Goal: Task Accomplishment & Management: Use online tool/utility

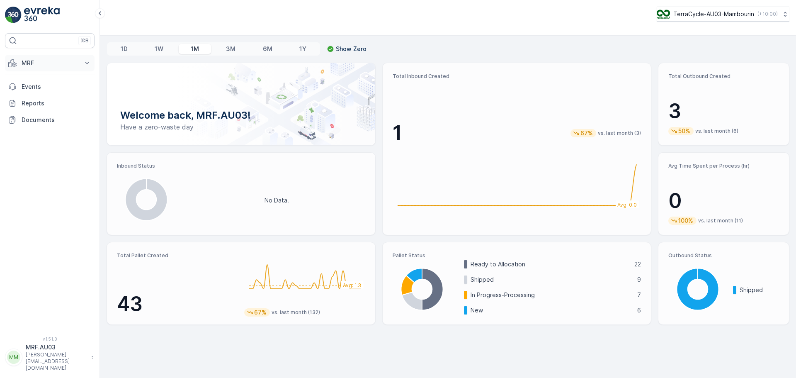
click at [40, 63] on p "MRF" at bounding box center [50, 63] width 56 height 8
click at [39, 101] on link "Pallet" at bounding box center [56, 101] width 77 height 12
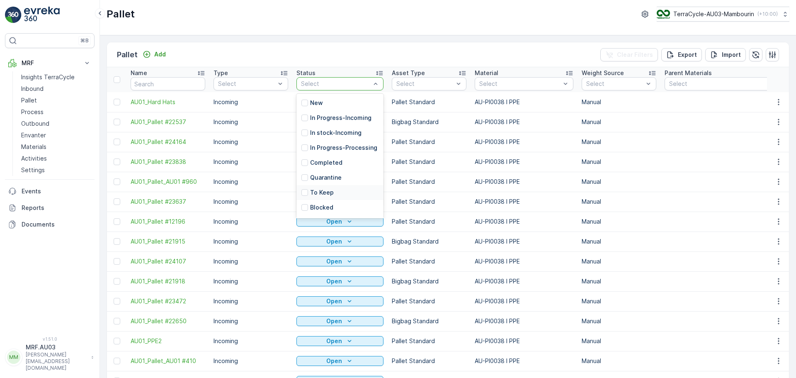
scroll to position [81, 0]
click at [306, 195] on div at bounding box center [304, 194] width 7 height 7
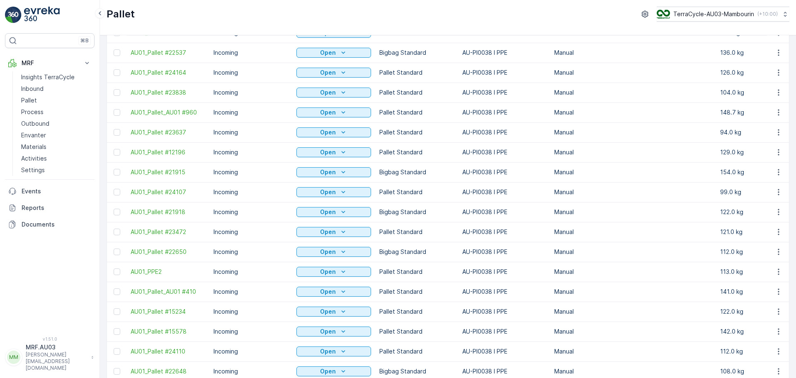
scroll to position [83, 0]
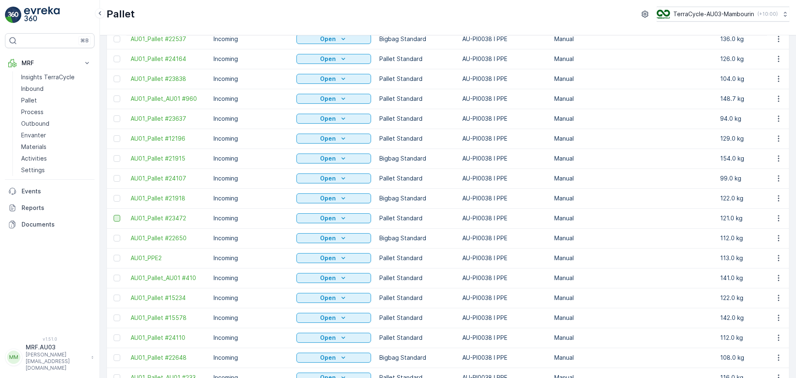
click at [116, 219] on div at bounding box center [117, 218] width 7 height 7
click at [114, 215] on input "checkbox" at bounding box center [114, 215] width 0 height 0
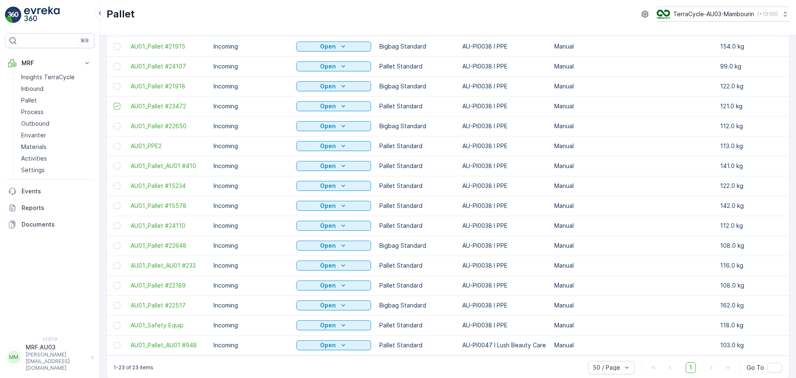
scroll to position [207, 0]
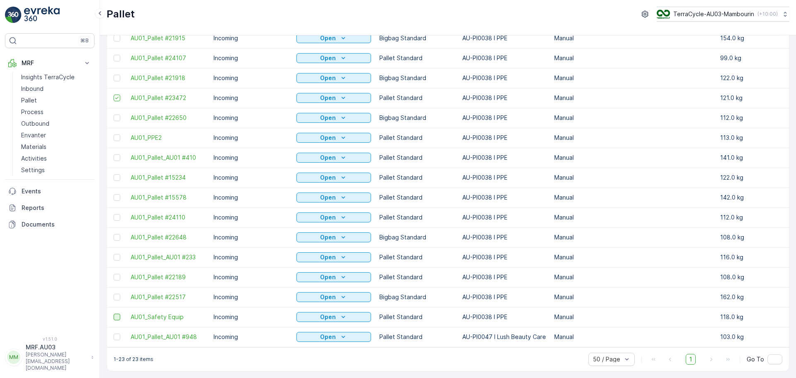
click at [118, 313] on div at bounding box center [117, 316] width 7 height 7
click at [114, 313] on input "checkbox" at bounding box center [114, 313] width 0 height 0
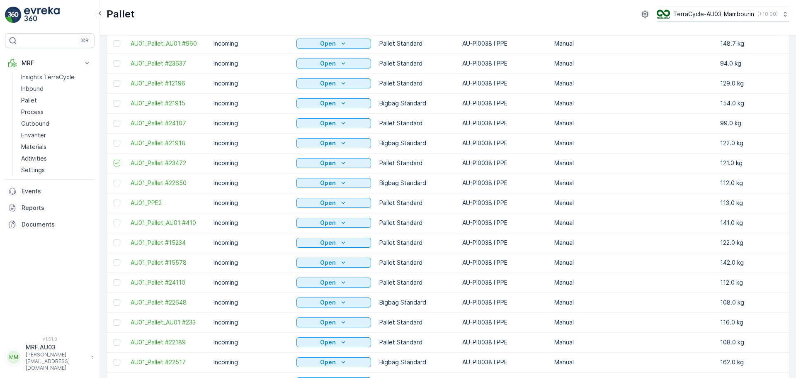
scroll to position [124, 0]
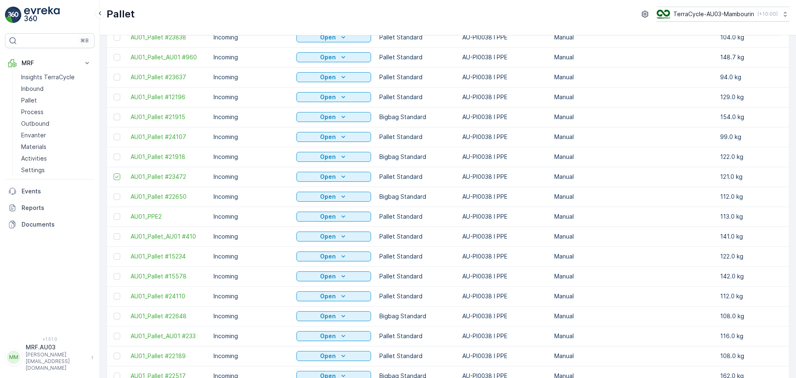
drag, startPoint x: 116, startPoint y: 157, endPoint x: 135, endPoint y: 163, distance: 19.1
click at [115, 157] on div at bounding box center [117, 156] width 7 height 7
click at [114, 153] on input "checkbox" at bounding box center [114, 153] width 0 height 0
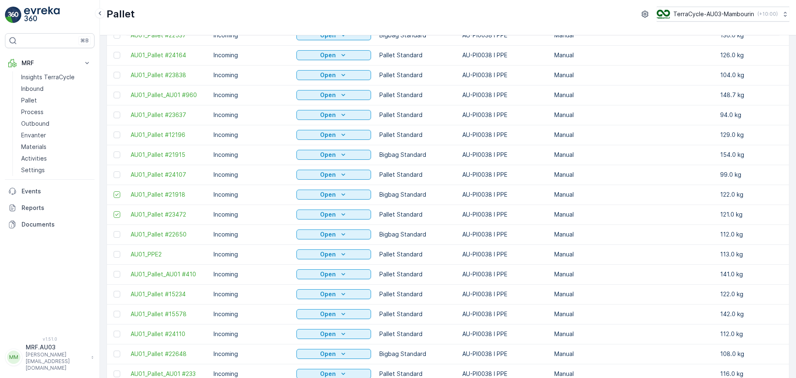
scroll to position [83, 0]
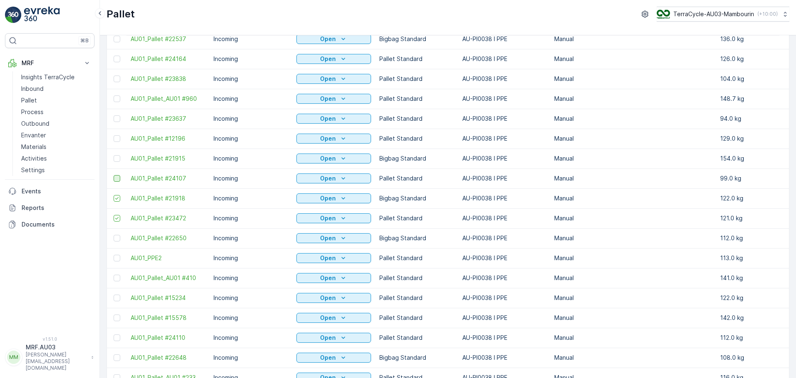
click at [116, 178] on div at bounding box center [117, 178] width 7 height 7
click at [114, 175] on input "checkbox" at bounding box center [114, 175] width 0 height 0
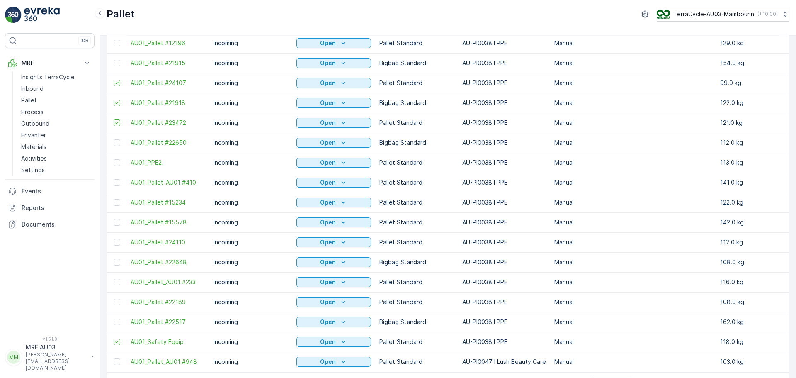
scroll to position [166, 0]
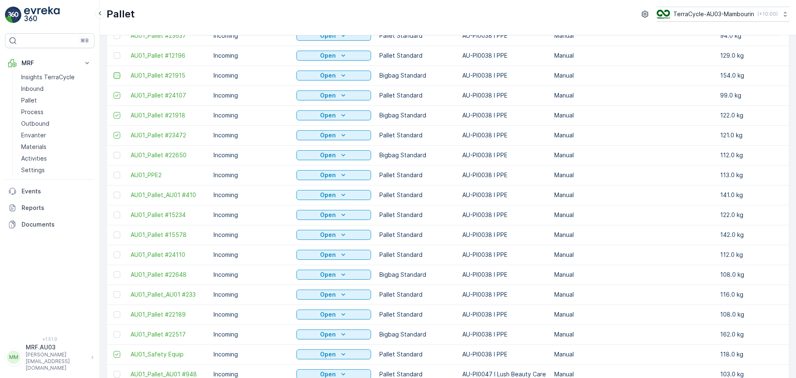
click at [116, 78] on div at bounding box center [117, 75] width 7 height 7
click at [114, 72] on input "checkbox" at bounding box center [114, 72] width 0 height 0
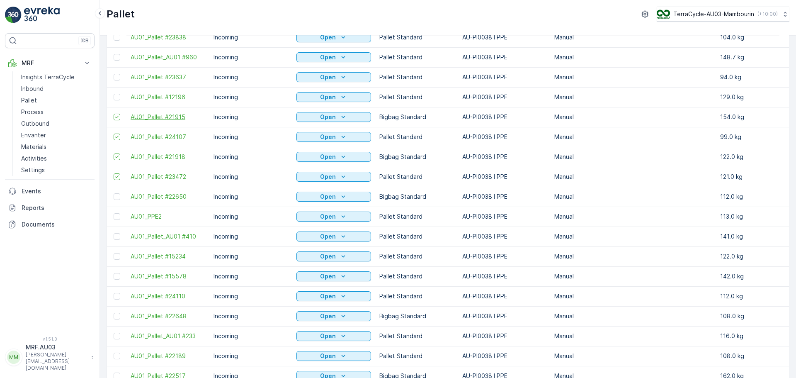
scroll to position [83, 0]
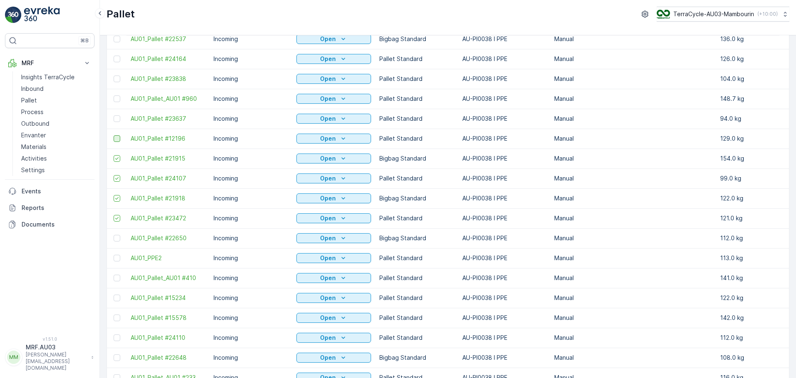
click at [116, 138] on div at bounding box center [117, 138] width 7 height 7
click at [114, 135] on input "checkbox" at bounding box center [114, 135] width 0 height 0
click at [115, 118] on div at bounding box center [117, 118] width 7 height 7
click at [114, 115] on input "checkbox" at bounding box center [114, 115] width 0 height 0
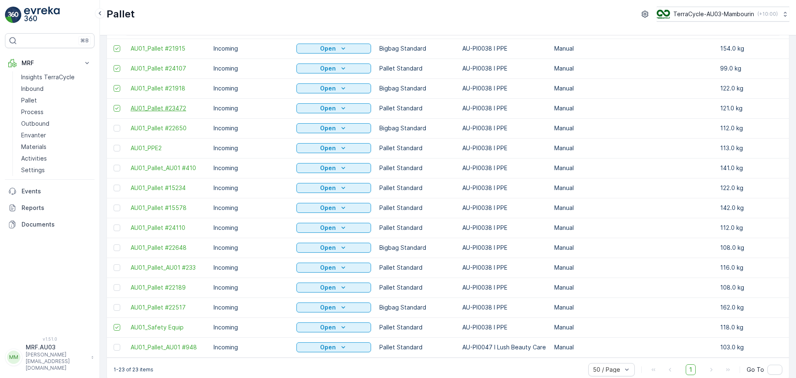
scroll to position [207, 0]
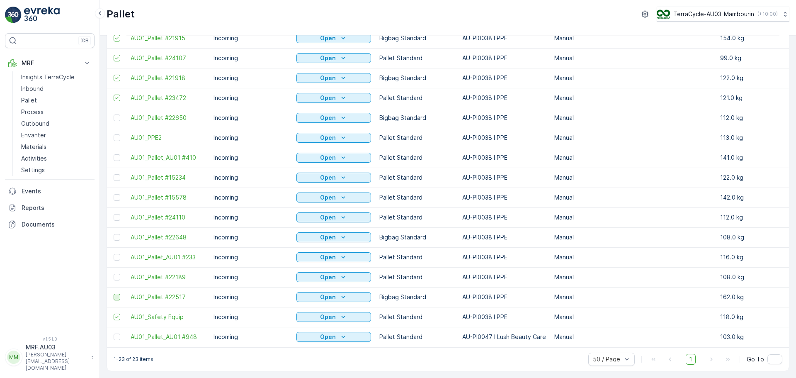
click at [116, 294] on div at bounding box center [117, 297] width 7 height 7
click at [114, 294] on input "checkbox" at bounding box center [114, 294] width 0 height 0
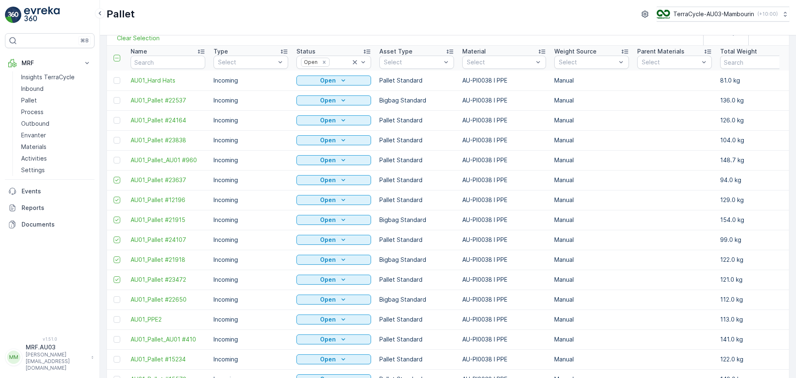
scroll to position [41, 0]
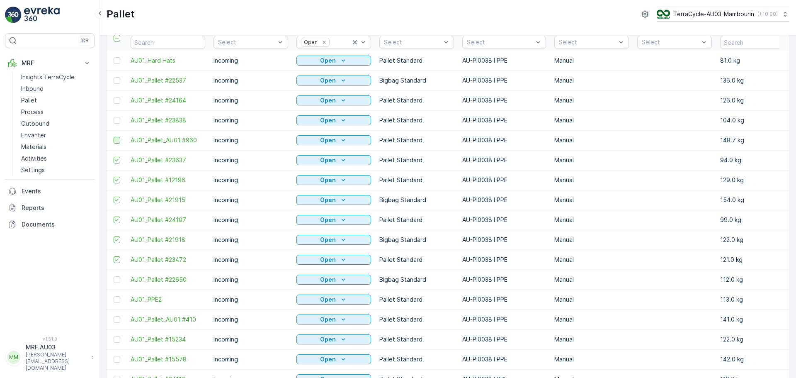
click at [115, 140] on div at bounding box center [117, 140] width 7 height 7
click at [114, 137] on input "checkbox" at bounding box center [114, 137] width 0 height 0
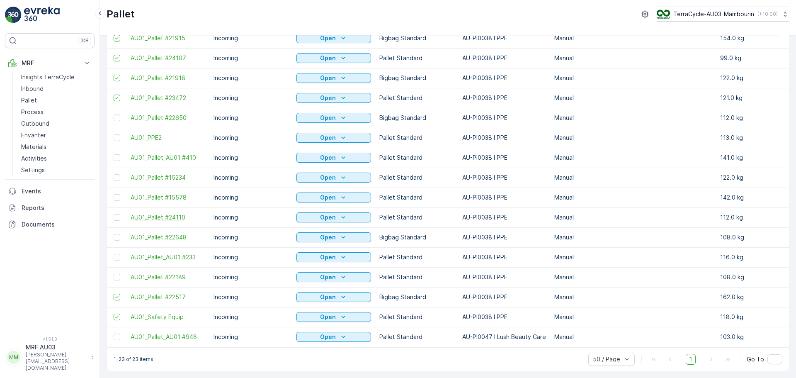
scroll to position [207, 0]
click at [117, 274] on div at bounding box center [117, 277] width 7 height 7
click at [114, 274] on input "checkbox" at bounding box center [114, 274] width 0 height 0
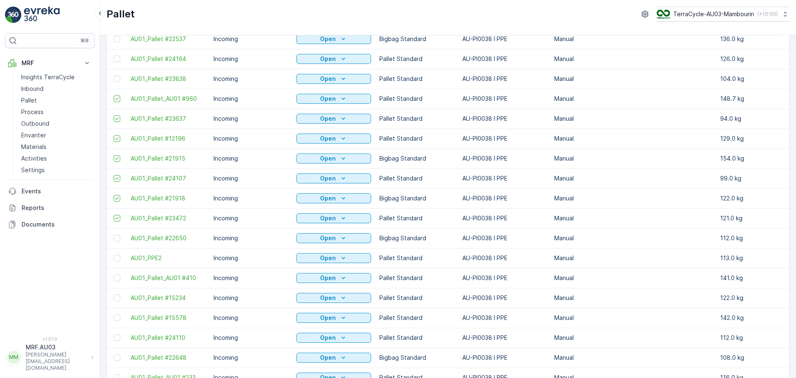
scroll to position [41, 0]
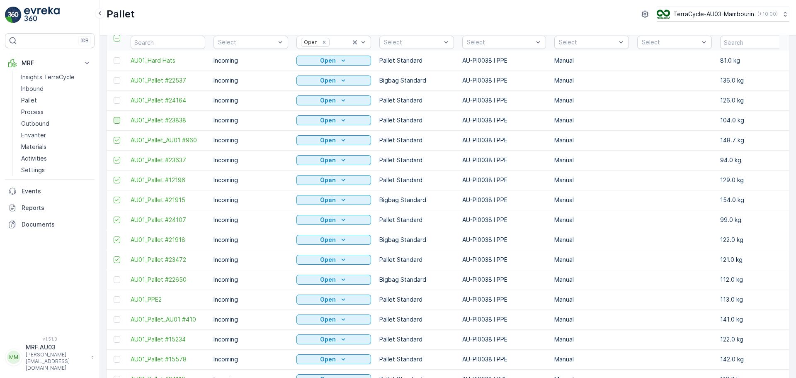
click at [116, 121] on div at bounding box center [117, 120] width 7 height 7
click at [114, 117] on input "checkbox" at bounding box center [114, 117] width 0 height 0
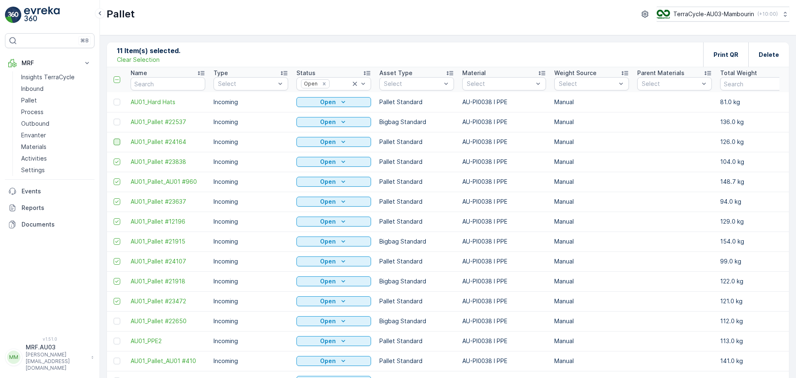
click at [116, 142] on div at bounding box center [117, 141] width 7 height 7
click at [114, 138] on input "checkbox" at bounding box center [114, 138] width 0 height 0
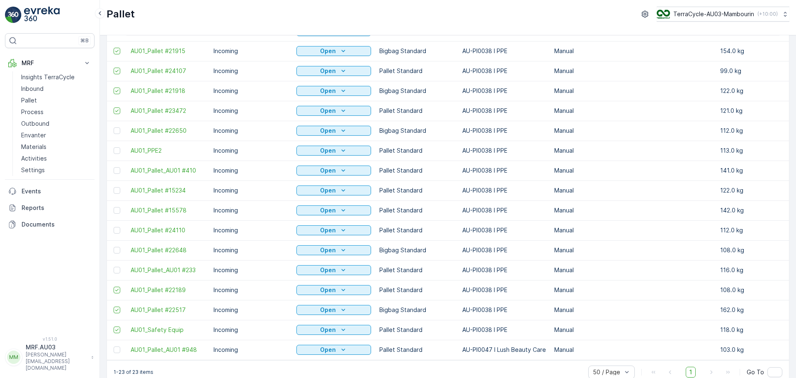
scroll to position [207, 0]
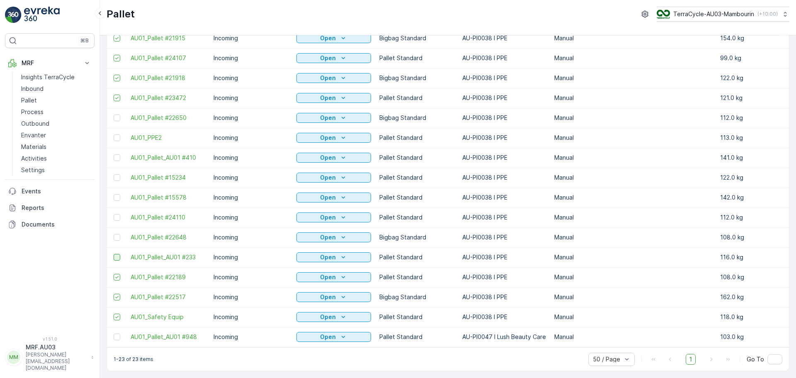
click at [117, 254] on div at bounding box center [117, 257] width 7 height 7
click at [114, 254] on input "checkbox" at bounding box center [114, 254] width 0 height 0
click at [117, 234] on div at bounding box center [117, 237] width 7 height 7
click at [114, 234] on input "checkbox" at bounding box center [114, 234] width 0 height 0
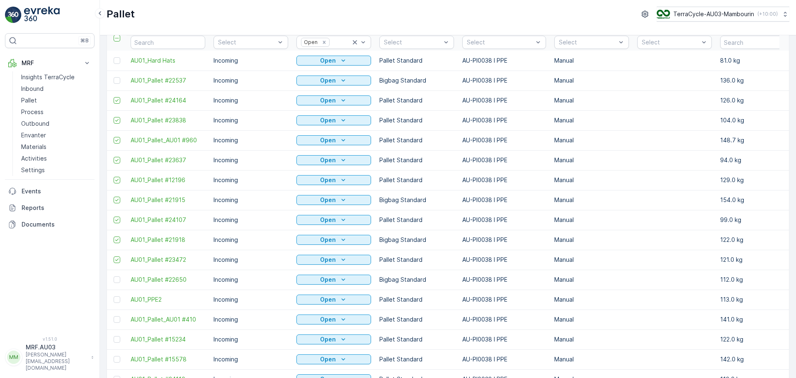
scroll to position [0, 0]
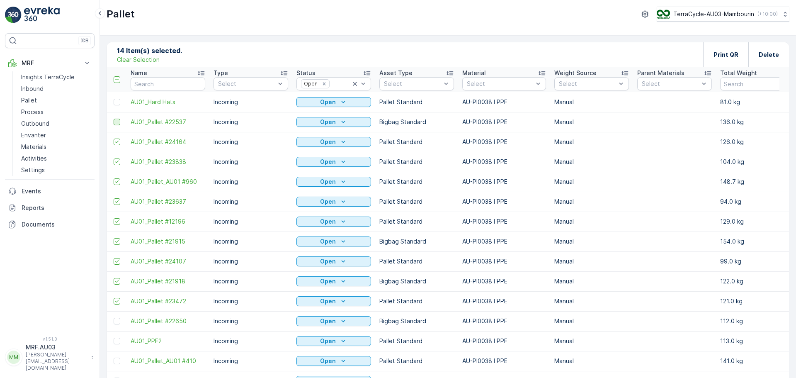
click at [117, 122] on div at bounding box center [117, 122] width 7 height 7
click at [114, 119] on input "checkbox" at bounding box center [114, 119] width 0 height 0
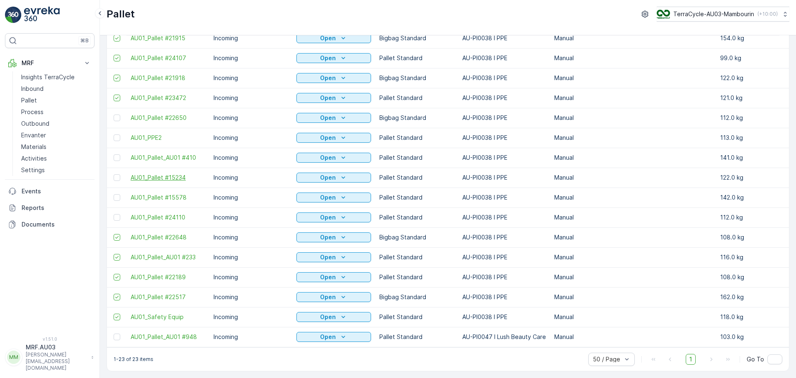
scroll to position [207, 0]
click at [116, 215] on div at bounding box center [117, 217] width 7 height 7
click at [114, 214] on input "checkbox" at bounding box center [114, 214] width 0 height 0
click at [118, 196] on div at bounding box center [117, 197] width 7 height 7
click at [114, 194] on input "checkbox" at bounding box center [114, 194] width 0 height 0
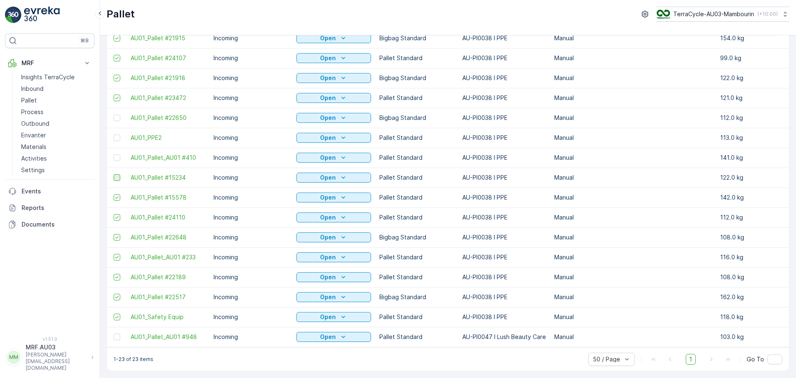
click at [115, 174] on div at bounding box center [117, 177] width 7 height 7
click at [114, 174] on input "checkbox" at bounding box center [114, 174] width 0 height 0
click at [118, 154] on div at bounding box center [117, 157] width 7 height 7
click at [114, 154] on input "checkbox" at bounding box center [114, 154] width 0 height 0
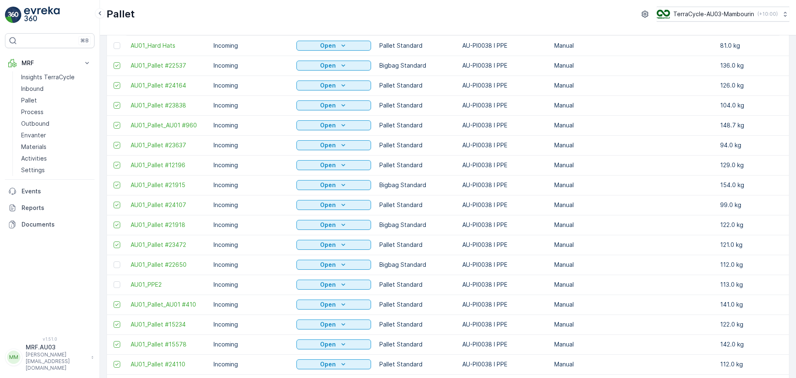
scroll to position [0, 0]
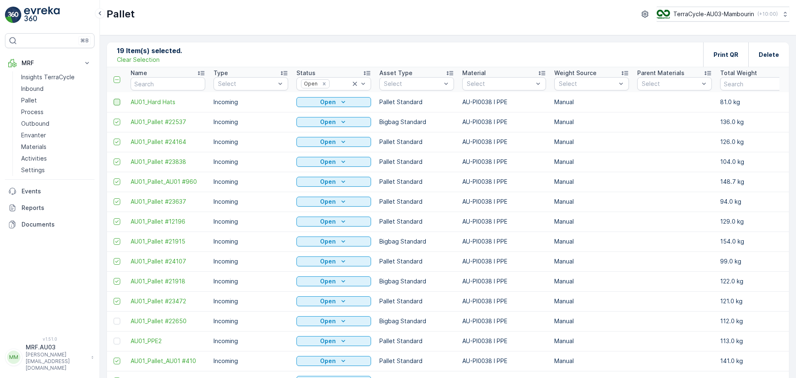
click at [117, 99] on div at bounding box center [117, 102] width 7 height 7
click at [114, 99] on input "checkbox" at bounding box center [114, 99] width 0 height 0
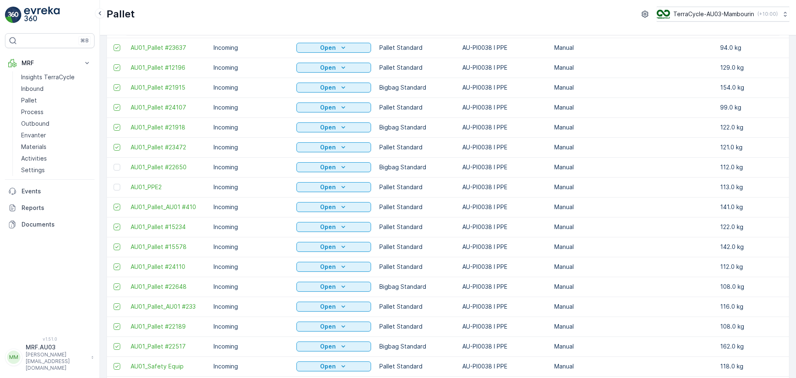
scroll to position [207, 0]
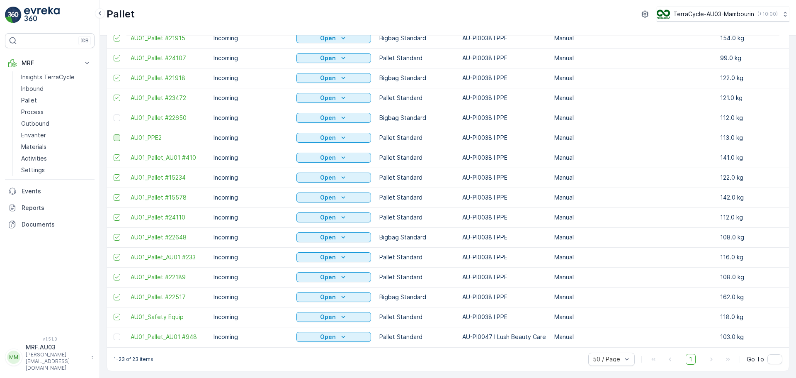
click at [116, 135] on div at bounding box center [117, 137] width 7 height 7
click at [114, 134] on input "checkbox" at bounding box center [114, 134] width 0 height 0
click at [118, 115] on div at bounding box center [117, 117] width 7 height 7
click at [114, 114] on input "checkbox" at bounding box center [114, 114] width 0 height 0
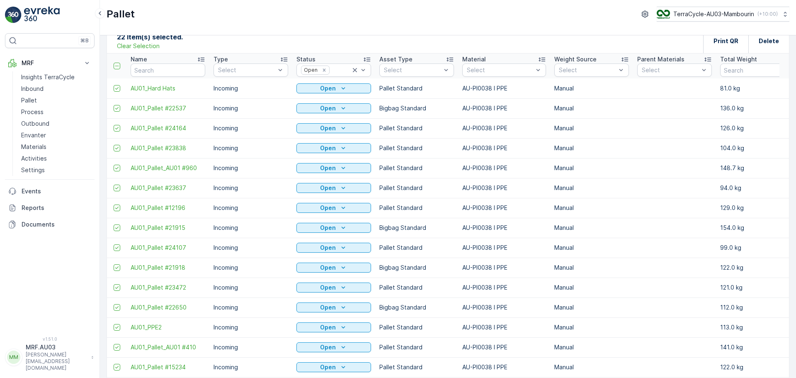
scroll to position [0, 0]
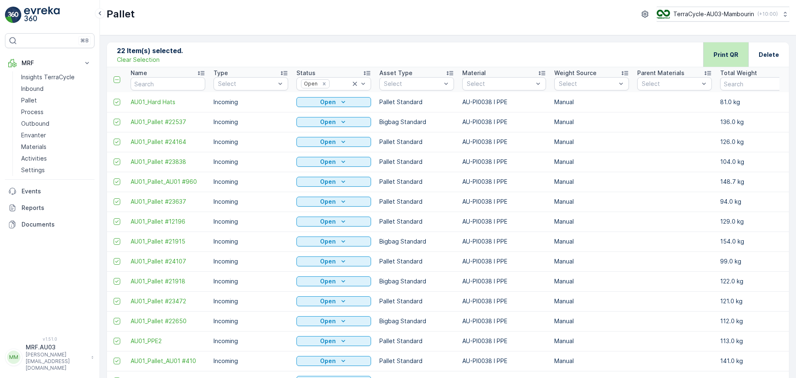
click at [728, 54] on p "Print QR" at bounding box center [725, 55] width 25 height 8
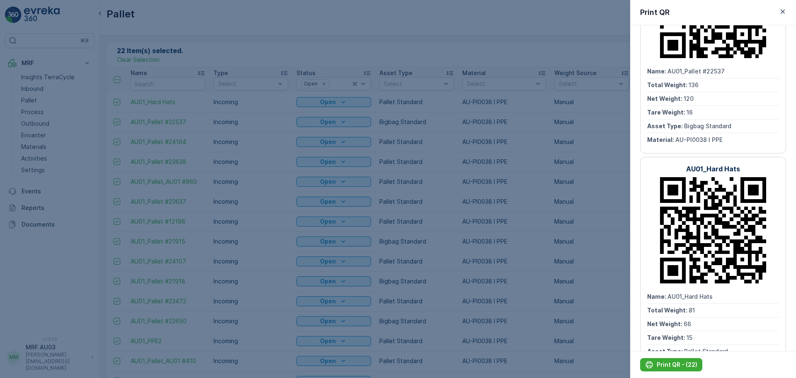
scroll to position [4644, 0]
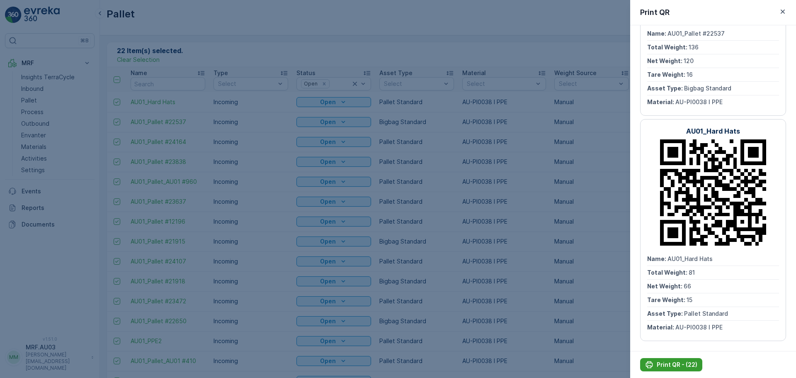
click at [676, 366] on p "Print QR - (22)" at bounding box center [677, 364] width 41 height 8
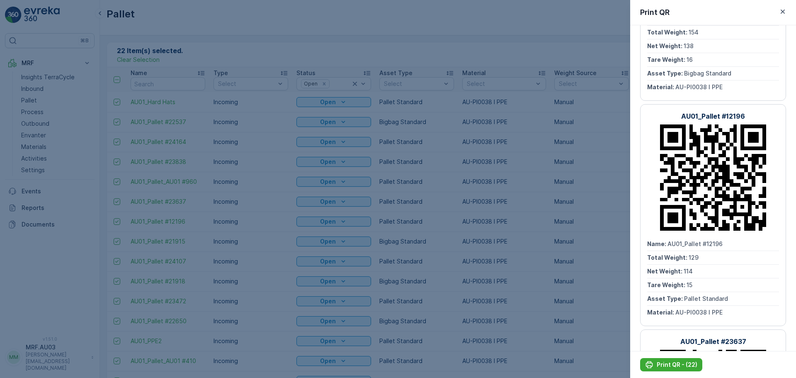
scroll to position [3441, 0]
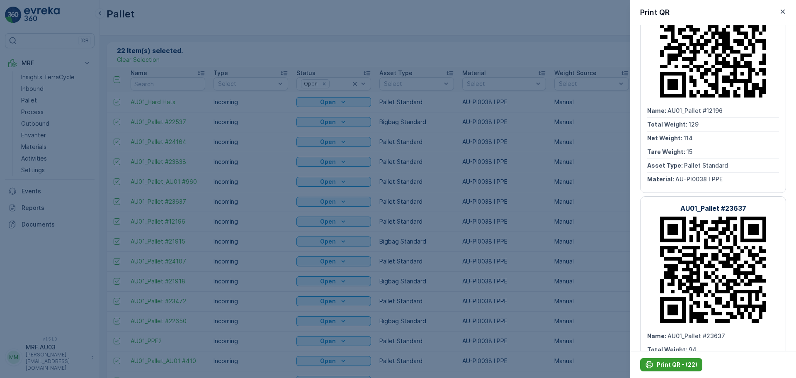
click at [670, 366] on p "Print QR - (22)" at bounding box center [677, 364] width 41 height 8
click at [673, 364] on p "Print QR - (22)" at bounding box center [677, 364] width 41 height 8
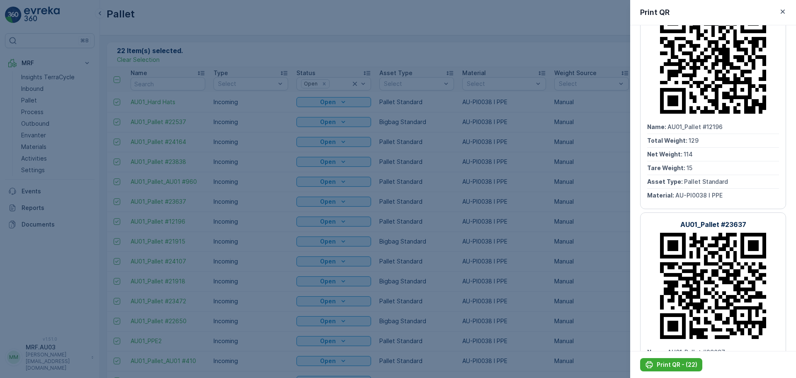
scroll to position [3400, 0]
